Goal: Find contact information: Find contact information

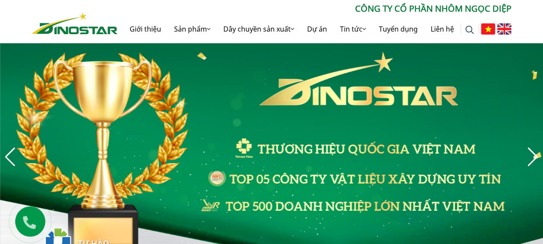
drag, startPoint x: 284, startPoint y: 7, endPoint x: 299, endPoint y: 8, distance: 14.7
click at [285, 7] on p "CÔNG TY CỔ PHẦN NHÔM NGỌC DIỆP" at bounding box center [314, 8] width 394 height 13
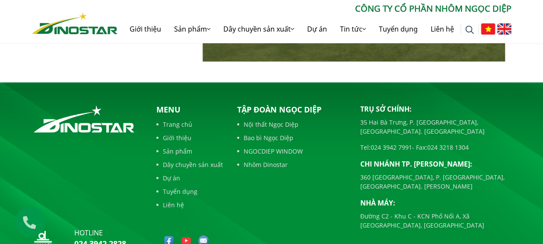
scroll to position [2012, 0]
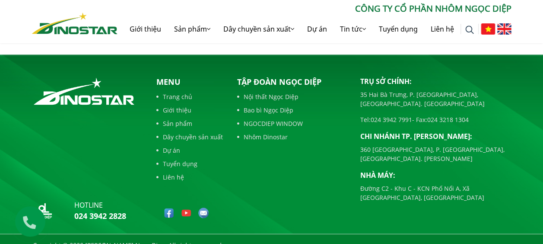
click at [26, 223] on icon at bounding box center [29, 219] width 22 height 19
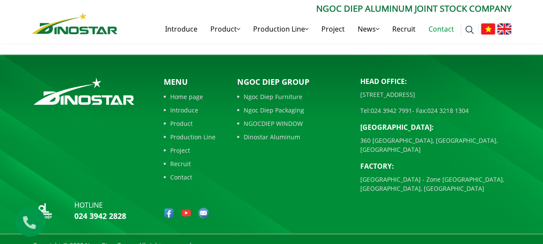
click at [440, 33] on link "Contact" at bounding box center [441, 29] width 38 height 28
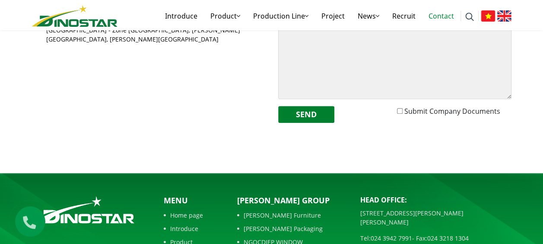
scroll to position [211, 0]
